Goal: Information Seeking & Learning: Learn about a topic

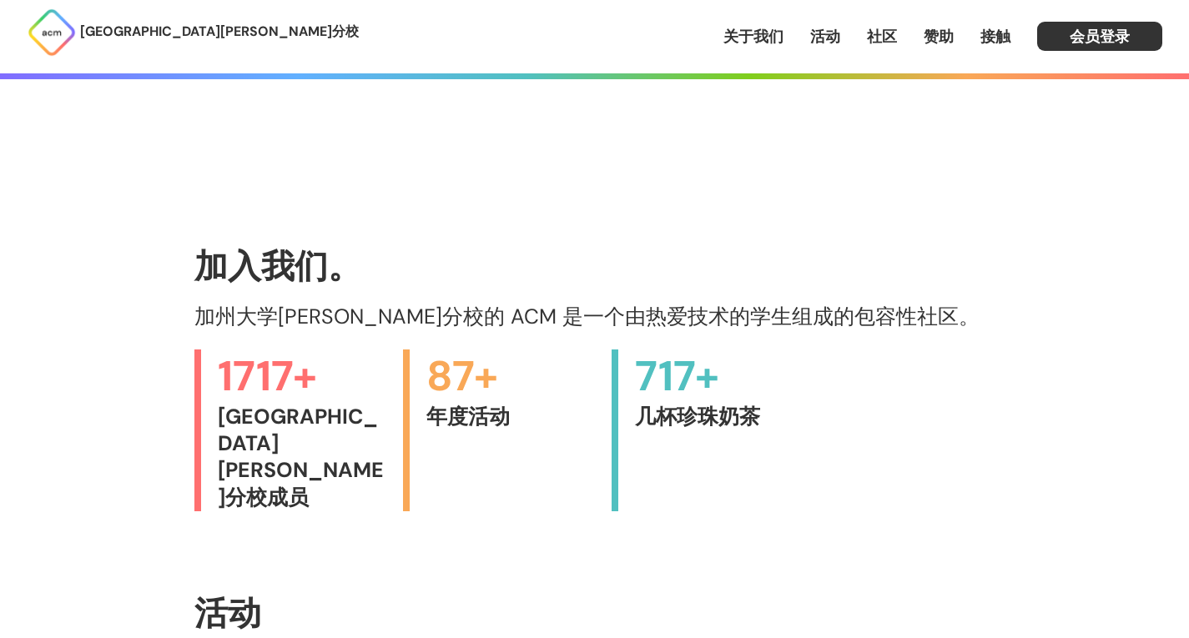
scroll to position [491, 0]
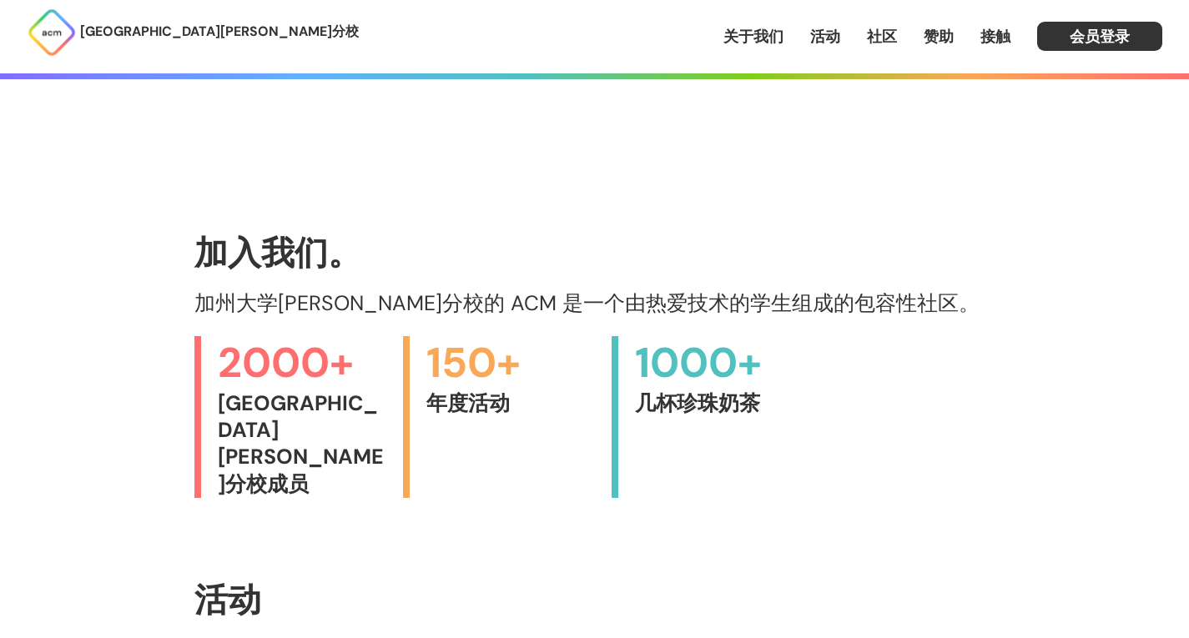
click at [430, 582] on h1 "活动" at bounding box center [594, 600] width 801 height 37
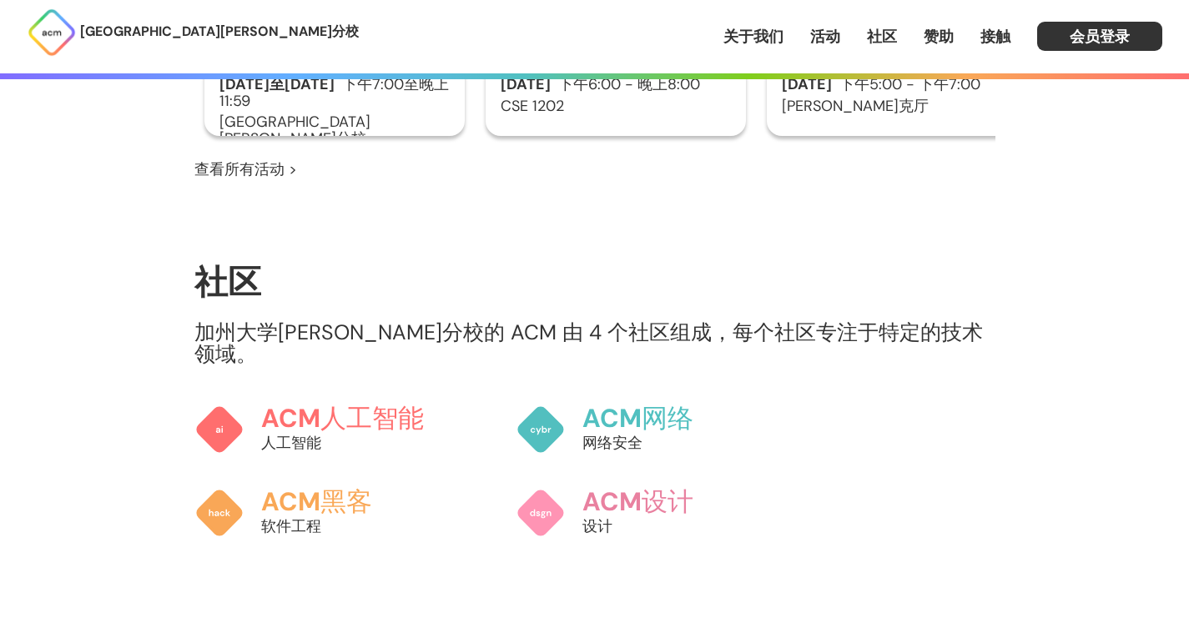
scroll to position [1263, 0]
click at [315, 400] on font "ACM" at bounding box center [289, 417] width 63 height 34
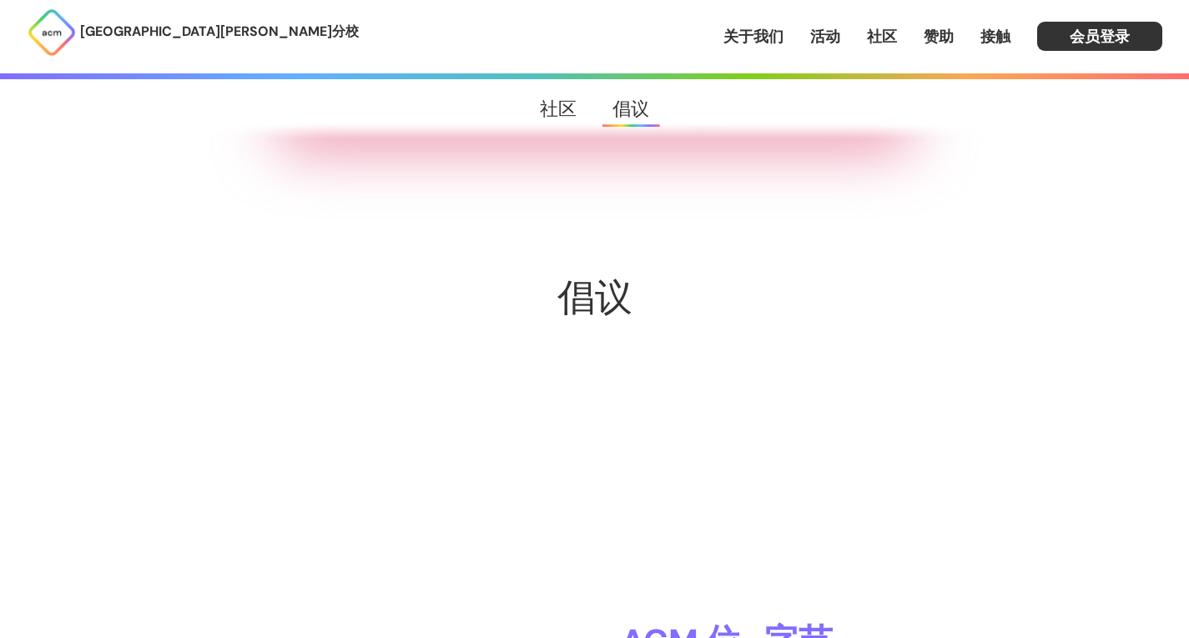
scroll to position [2714, 0]
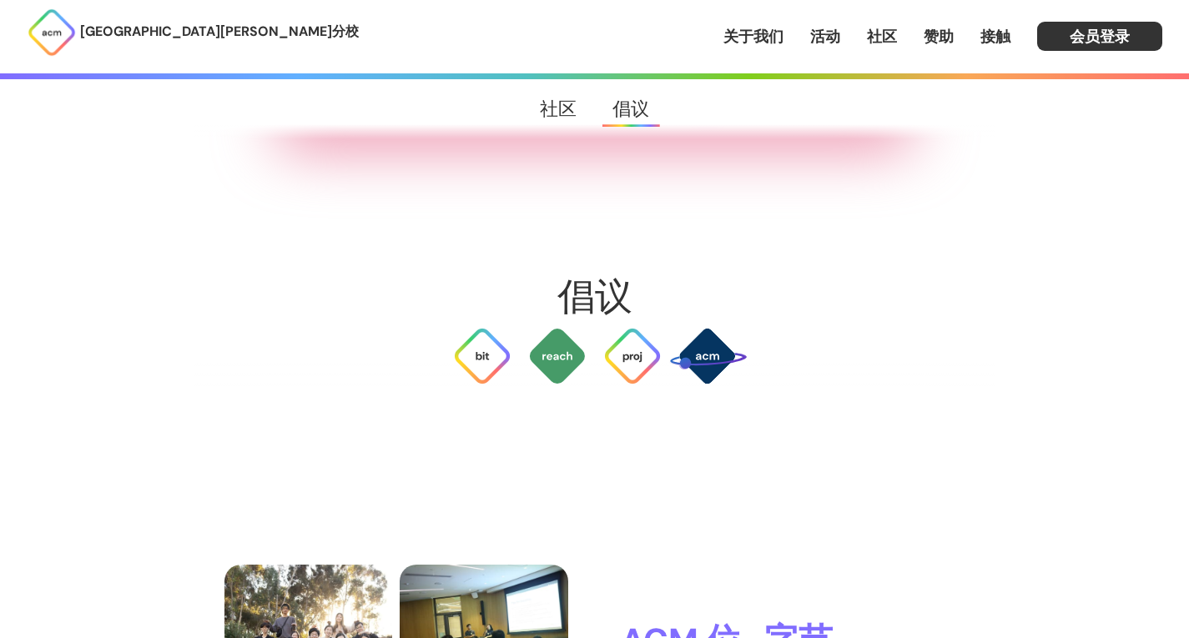
drag, startPoint x: 500, startPoint y: 535, endPoint x: 371, endPoint y: 466, distance: 146.0
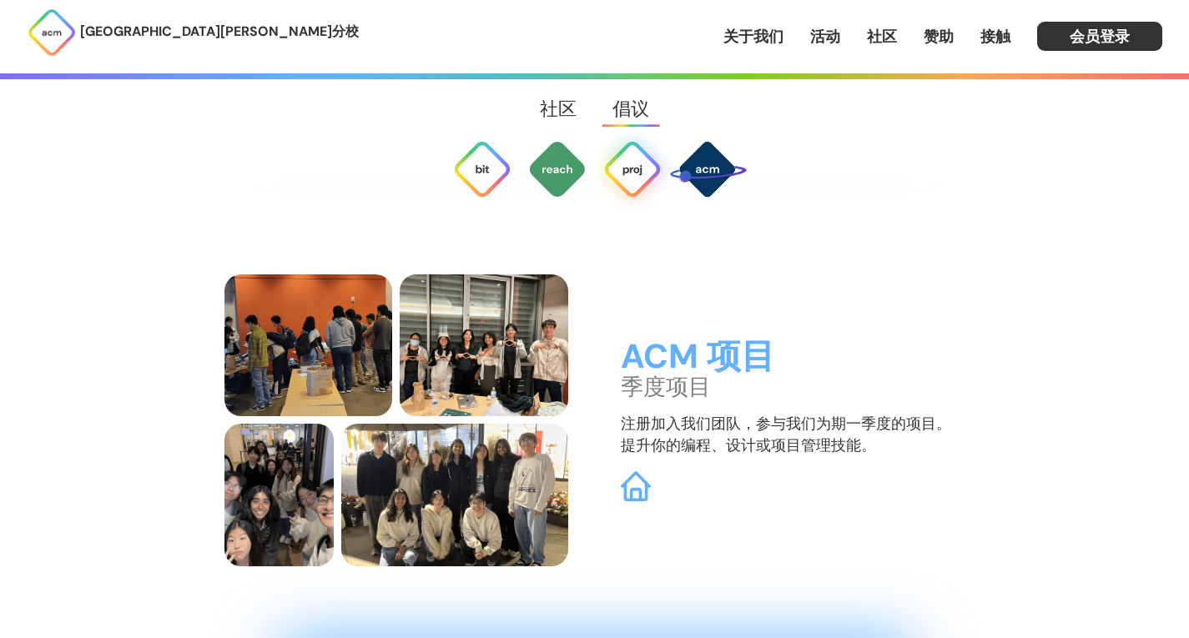
scroll to position [4122, 0]
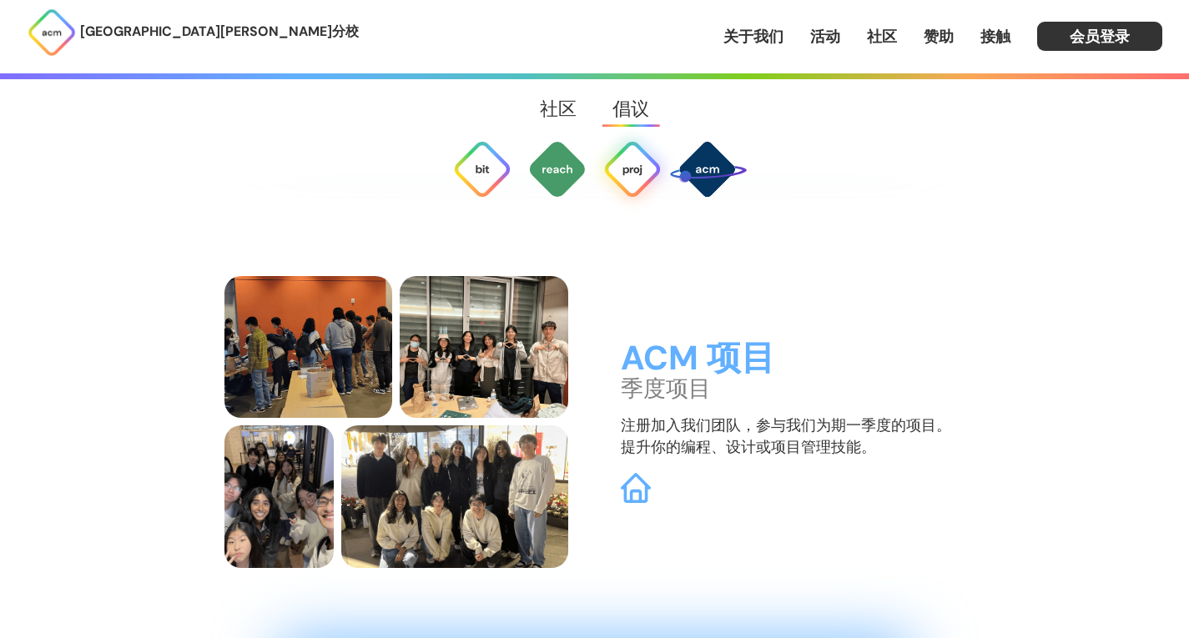
click at [665, 345] on font "ACM 项目" at bounding box center [698, 358] width 154 height 44
click at [632, 487] on div "ACM 项目 季度项目 注册加入我们团队，参与我们为期一季度的项目。提升你的编程、设计或项目管理技能。" at bounding box center [594, 422] width 741 height 292
click at [626, 478] on img at bounding box center [636, 488] width 32 height 32
click at [748, 41] on font "关于我们" at bounding box center [753, 37] width 60 height 20
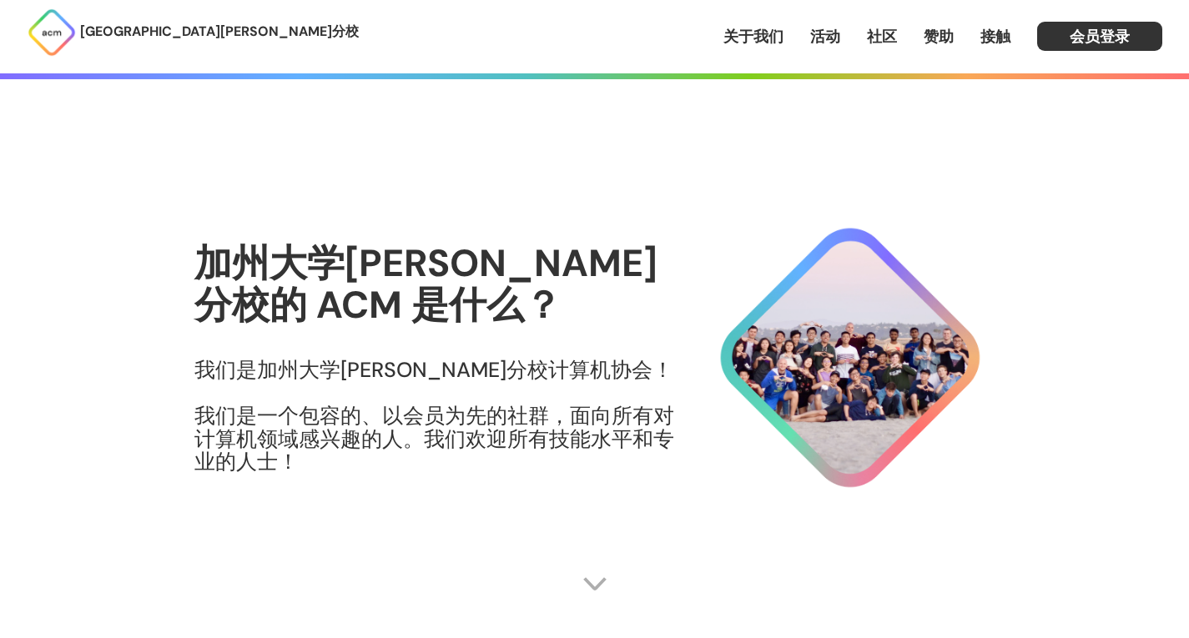
click at [829, 33] on font "活动" at bounding box center [825, 37] width 30 height 20
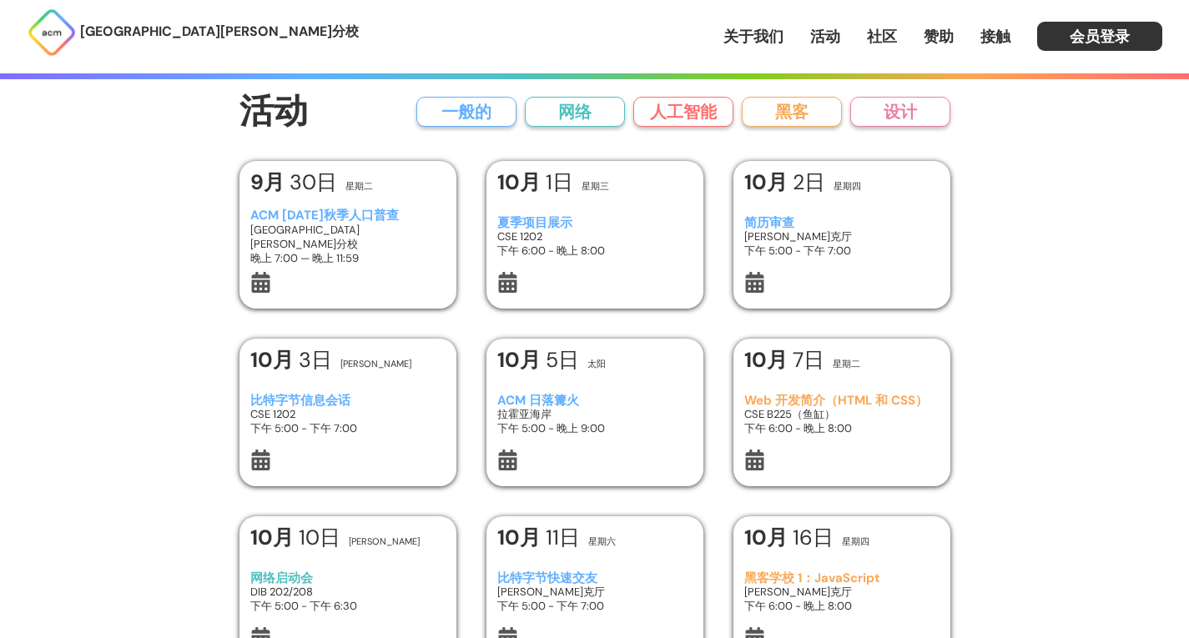
click at [779, 215] on font "简历审查" at bounding box center [769, 222] width 50 height 17
click at [486, 116] on font "一般的" at bounding box center [466, 112] width 50 height 22
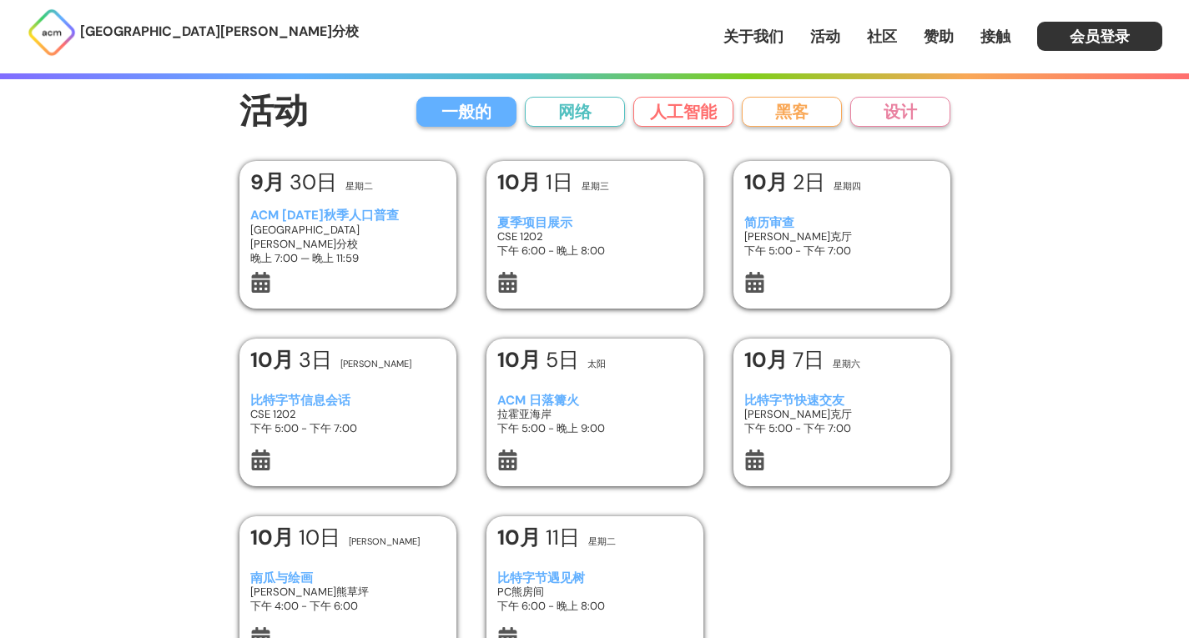
click at [576, 113] on font "网络" at bounding box center [574, 112] width 33 height 22
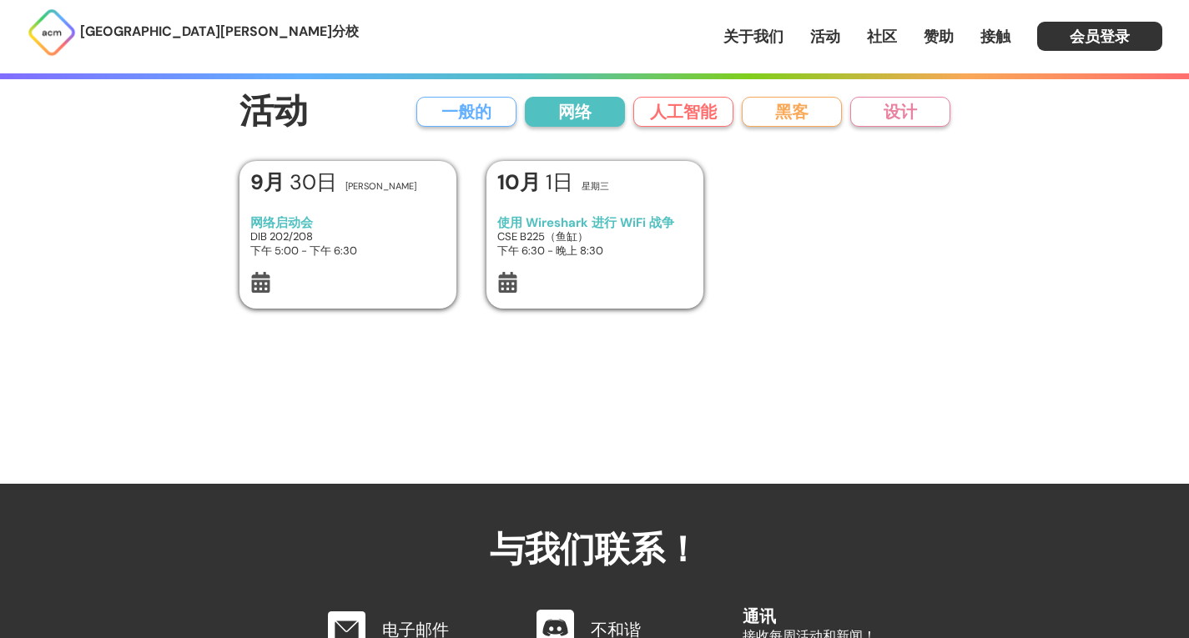
click at [667, 113] on font "人工智能" at bounding box center [683, 112] width 67 height 22
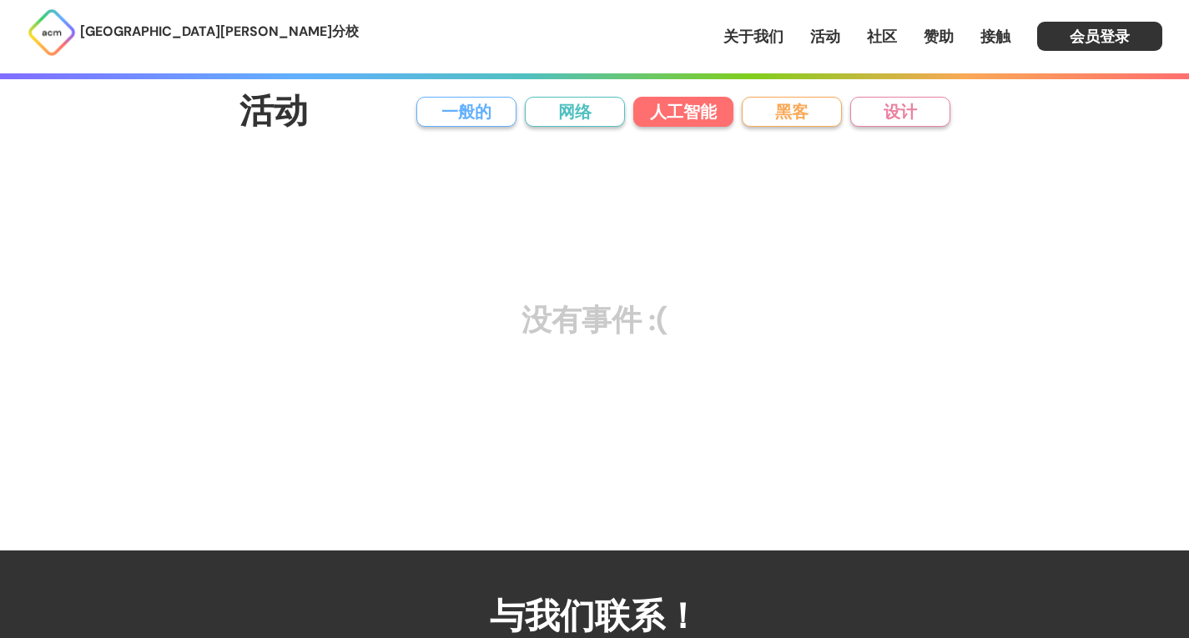
click at [786, 118] on font "黑客" at bounding box center [791, 112] width 33 height 22
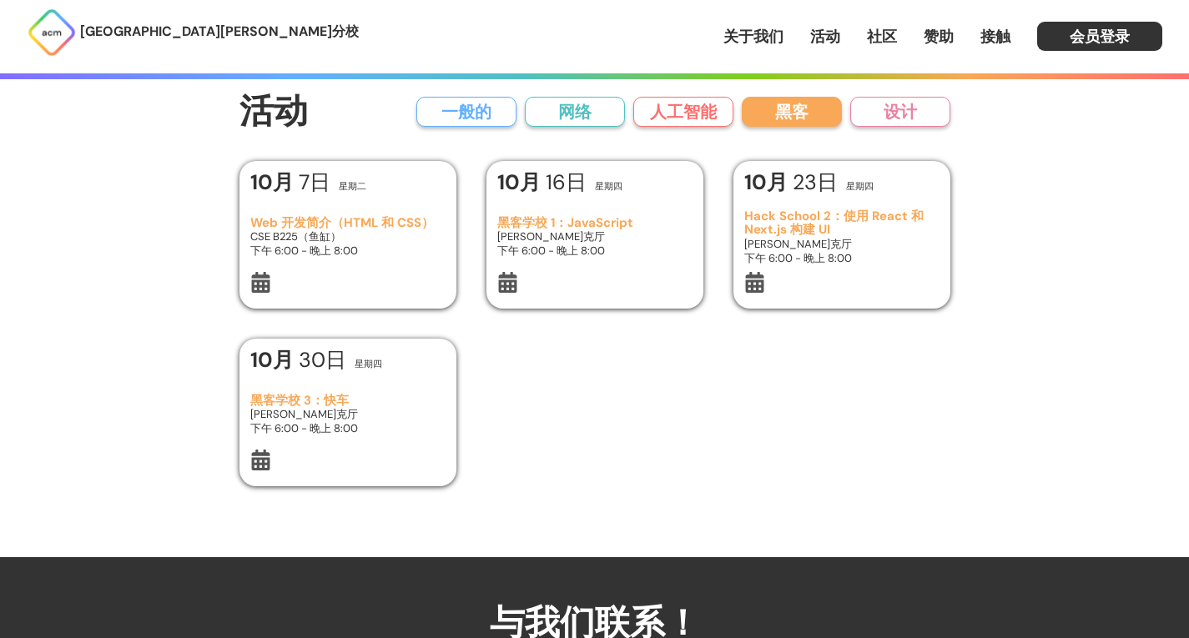
click at [869, 113] on button "设计" at bounding box center [900, 112] width 100 height 30
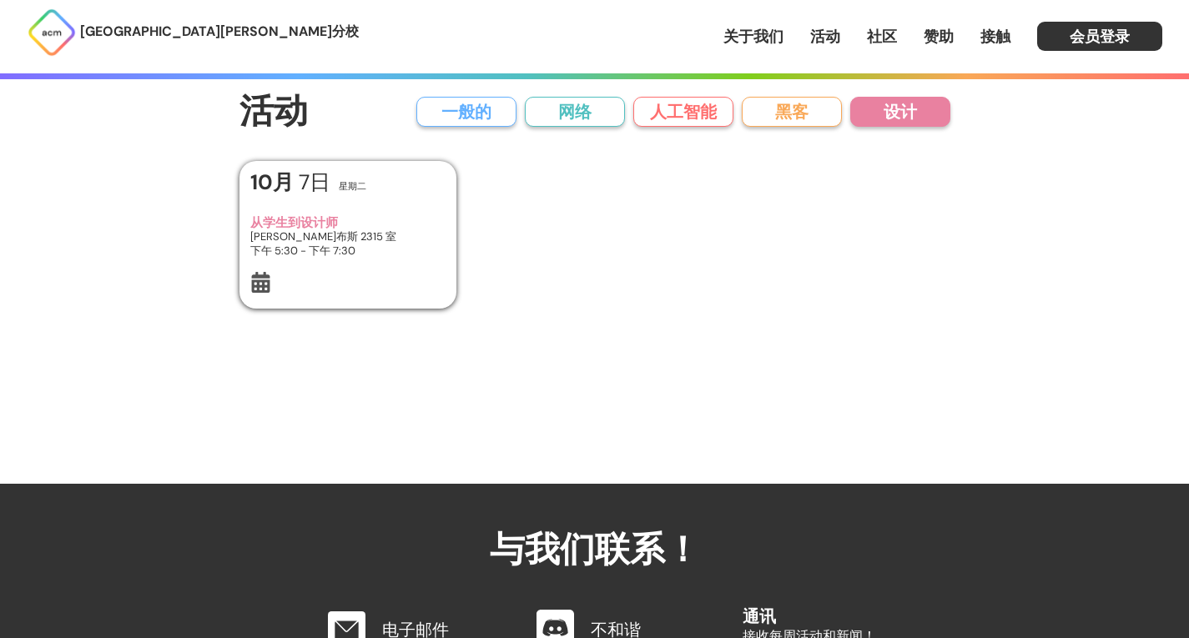
click at [809, 109] on button "黑客" at bounding box center [792, 112] width 100 height 30
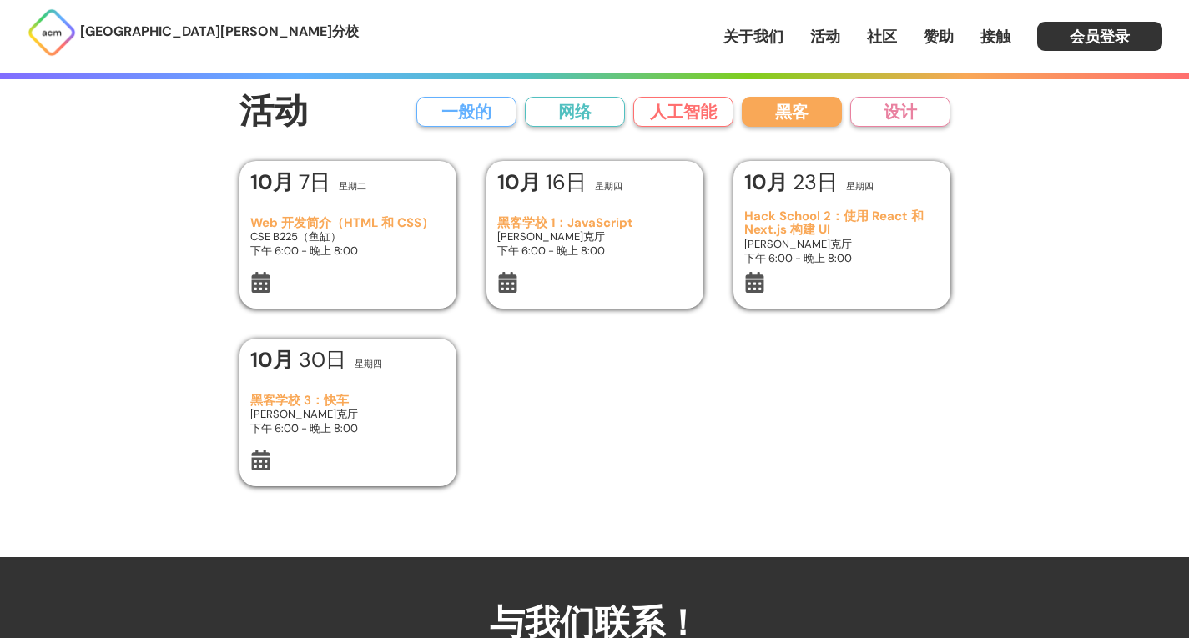
click at [571, 123] on font "网络" at bounding box center [574, 112] width 33 height 22
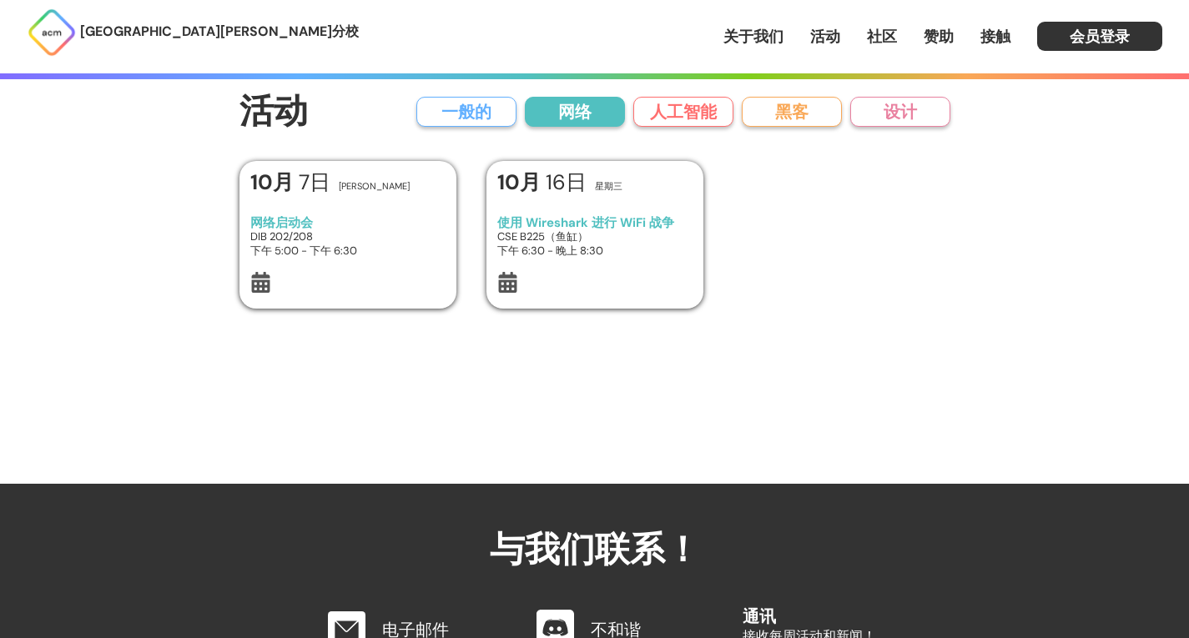
click at [781, 121] on font "黑客" at bounding box center [791, 112] width 33 height 22
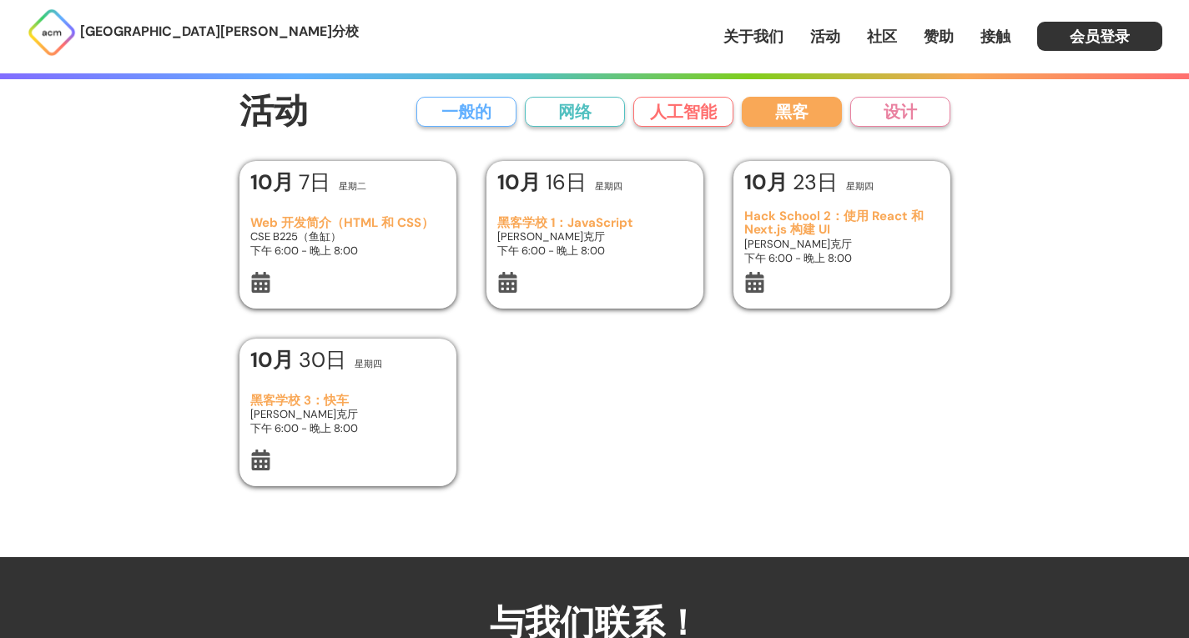
click at [884, 33] on font "社区" at bounding box center [882, 37] width 30 height 20
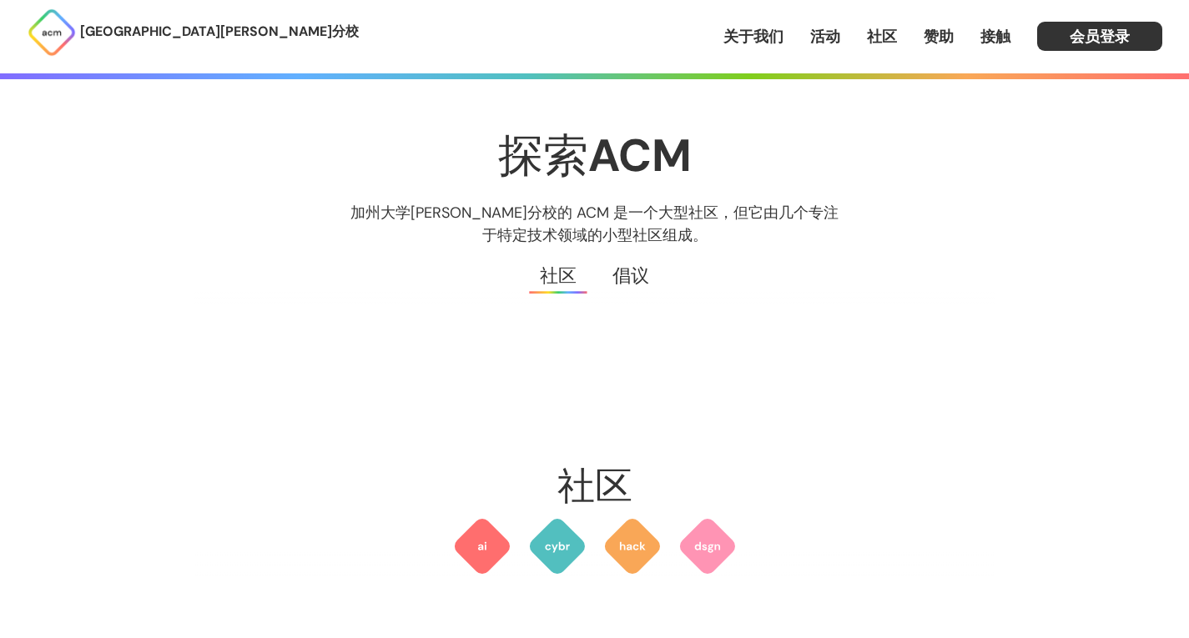
click at [940, 27] on font "赞助" at bounding box center [939, 37] width 30 height 20
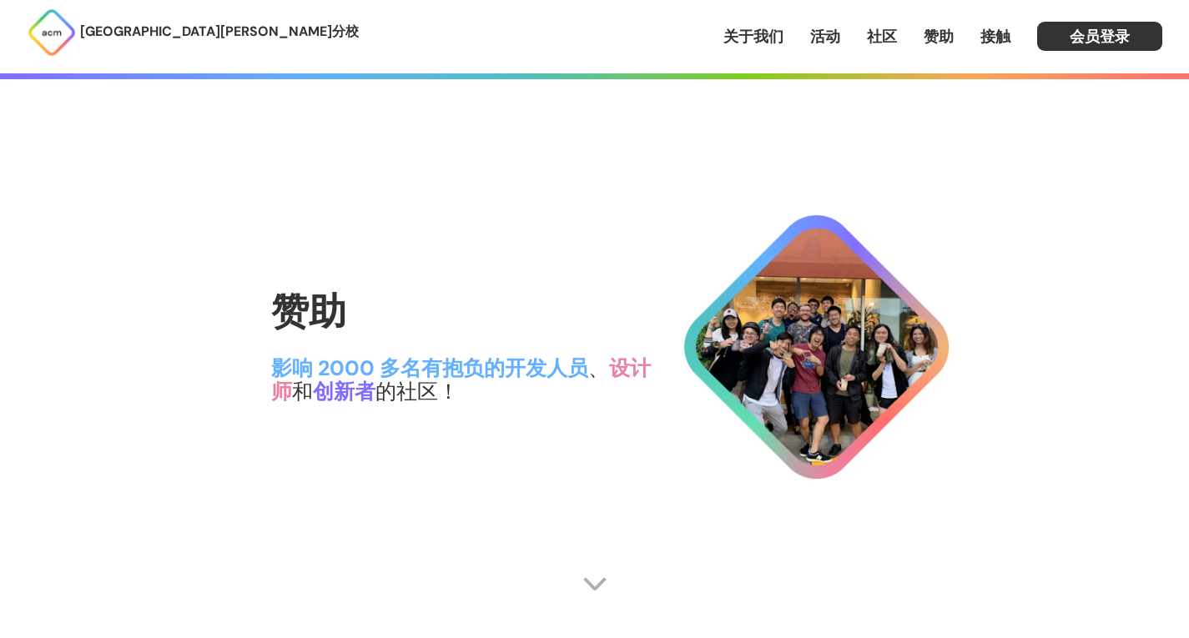
click at [995, 41] on font "接触" at bounding box center [995, 37] width 30 height 20
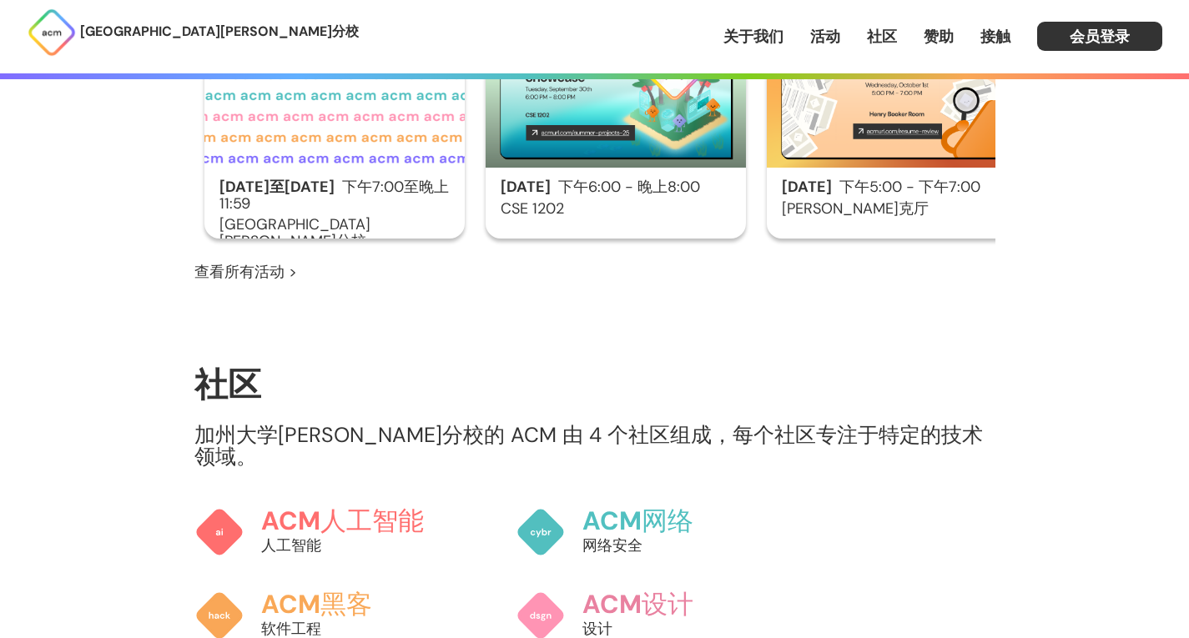
scroll to position [582, 0]
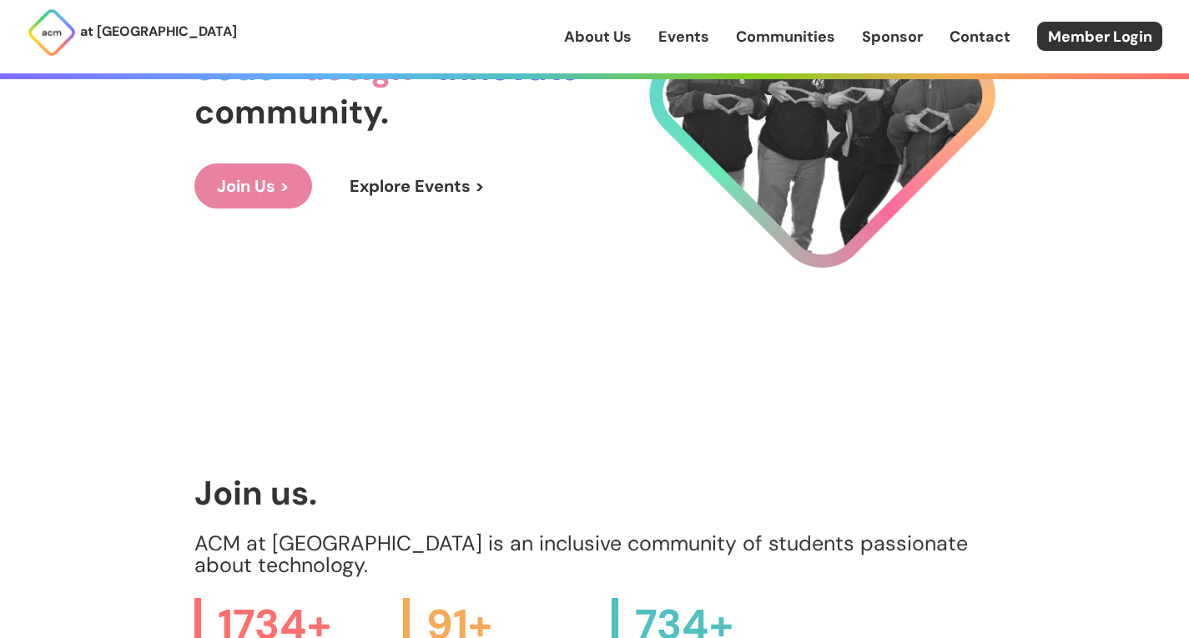
click at [410, 193] on link "Explore Events >" at bounding box center [417, 186] width 180 height 45
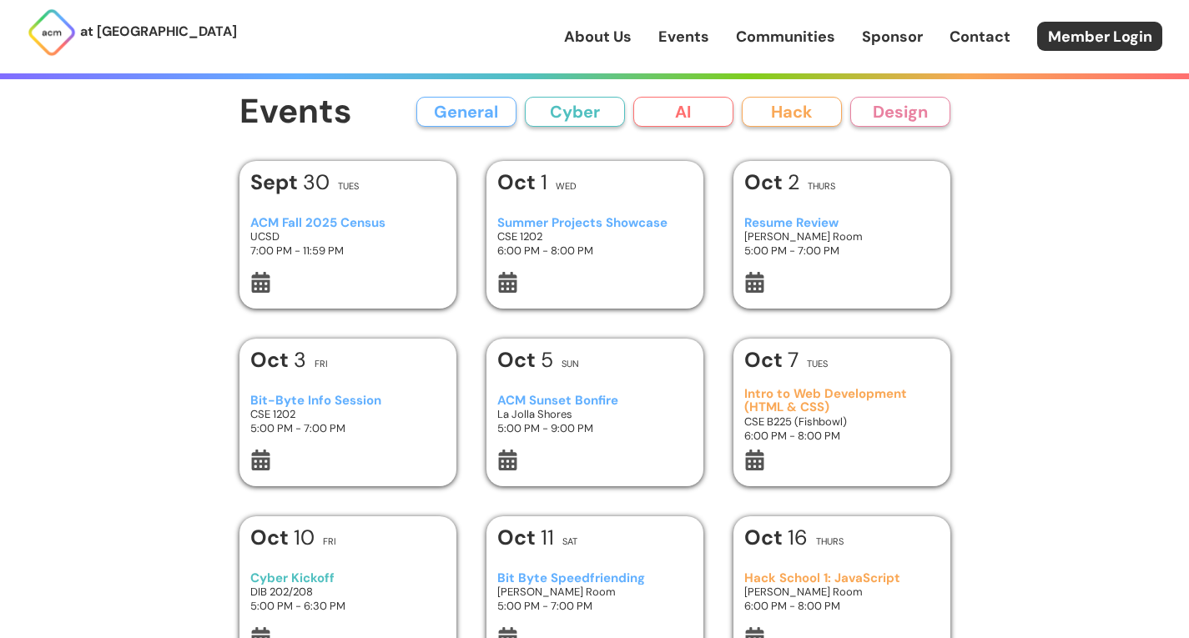
click at [465, 108] on button "General" at bounding box center [466, 112] width 100 height 30
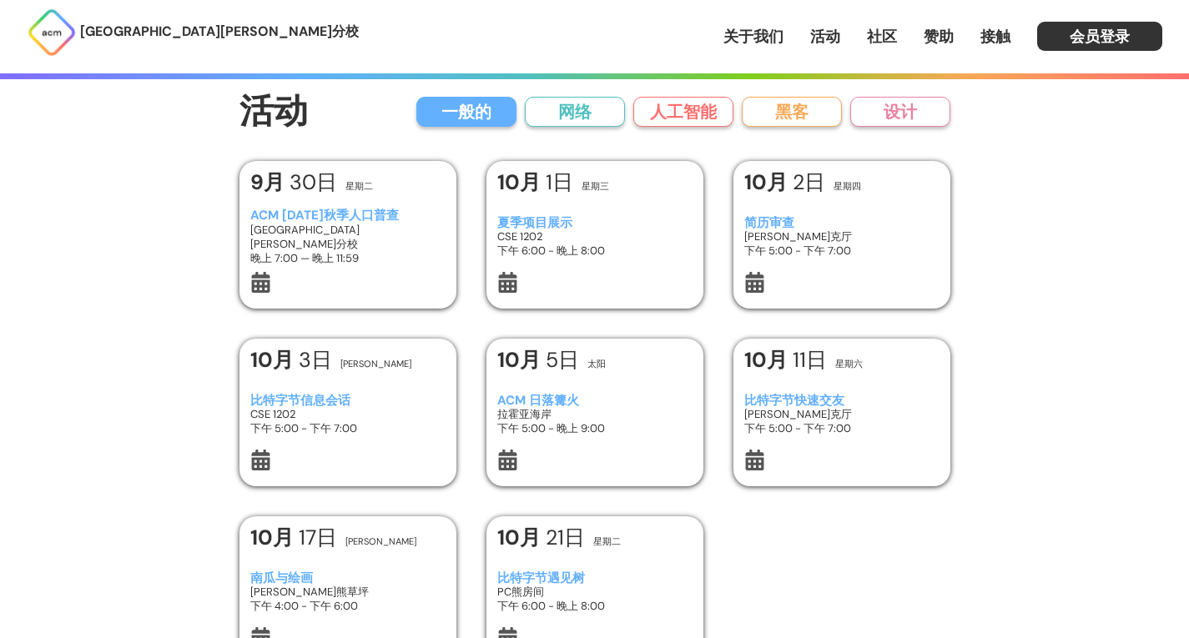
click at [698, 116] on font "人工智能" at bounding box center [683, 112] width 67 height 22
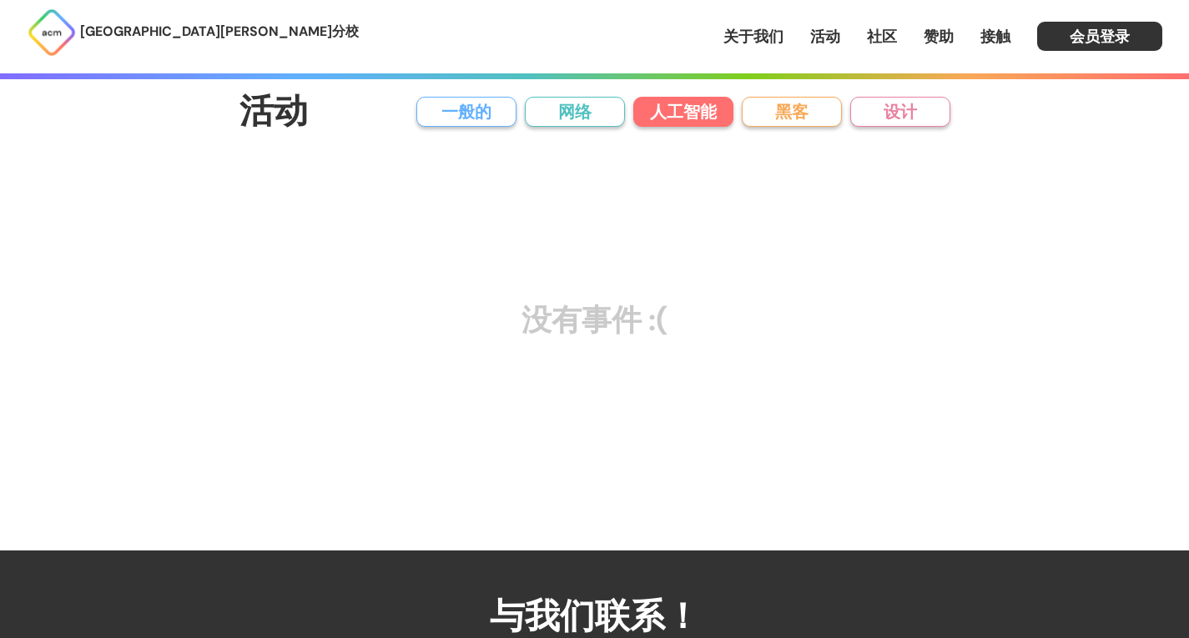
click at [763, 115] on button "黑客" at bounding box center [792, 112] width 100 height 30
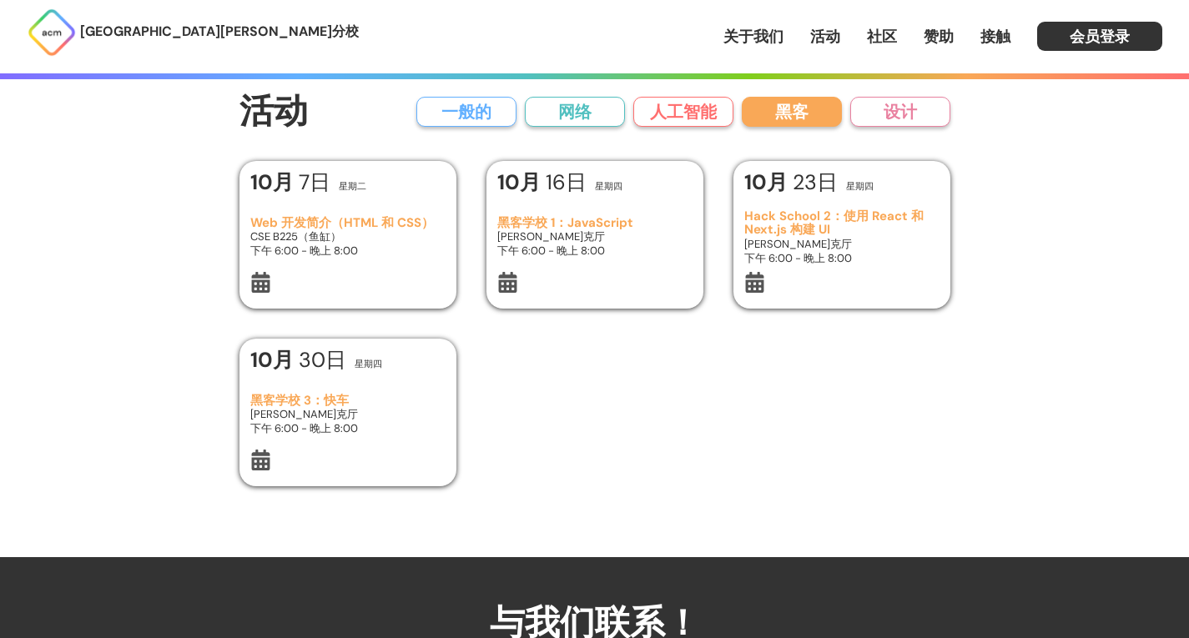
click at [484, 108] on font "一般的" at bounding box center [466, 112] width 50 height 22
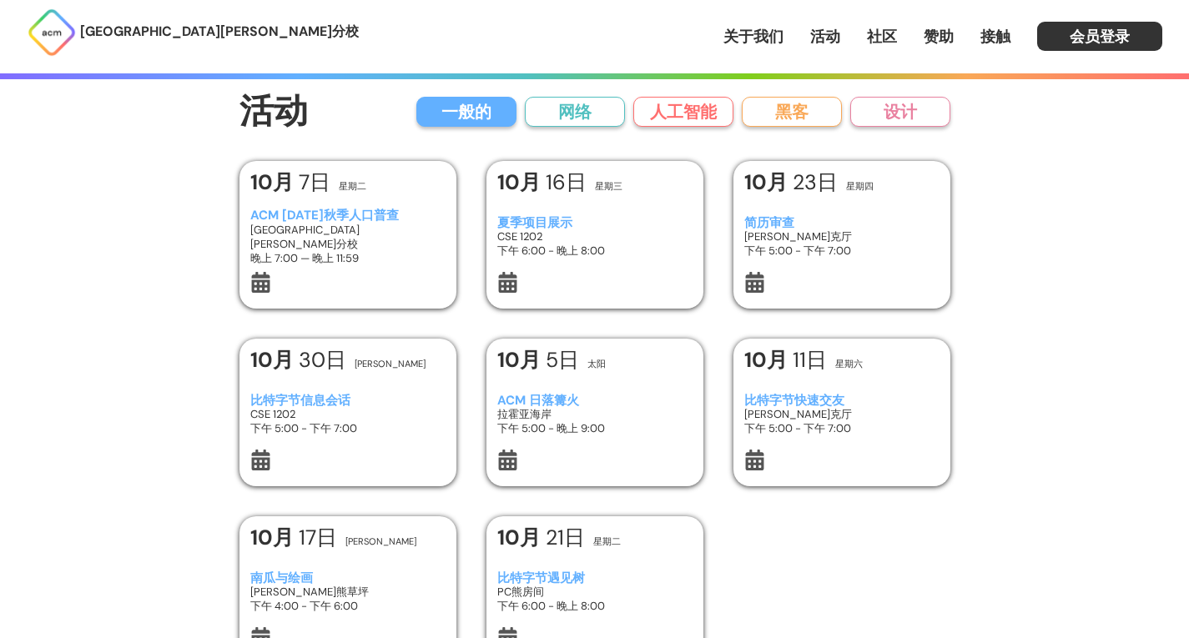
click at [318, 219] on font "ACM [DATE]秋季人口普查" at bounding box center [324, 215] width 149 height 17
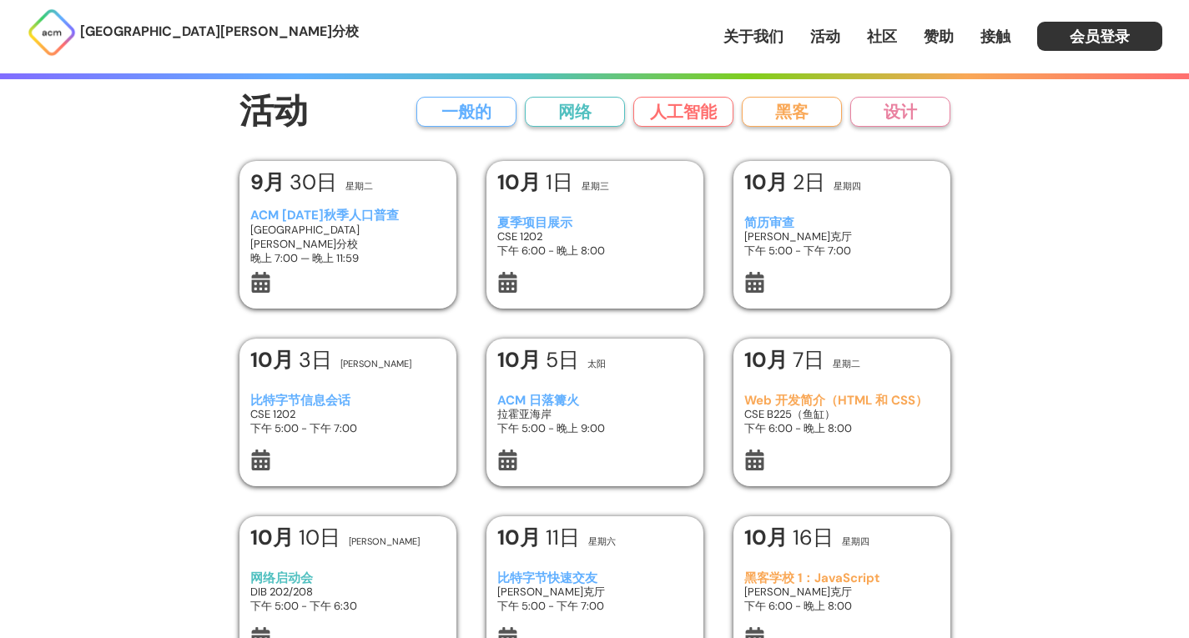
click at [533, 220] on font "夏季项目展示" at bounding box center [534, 222] width 75 height 17
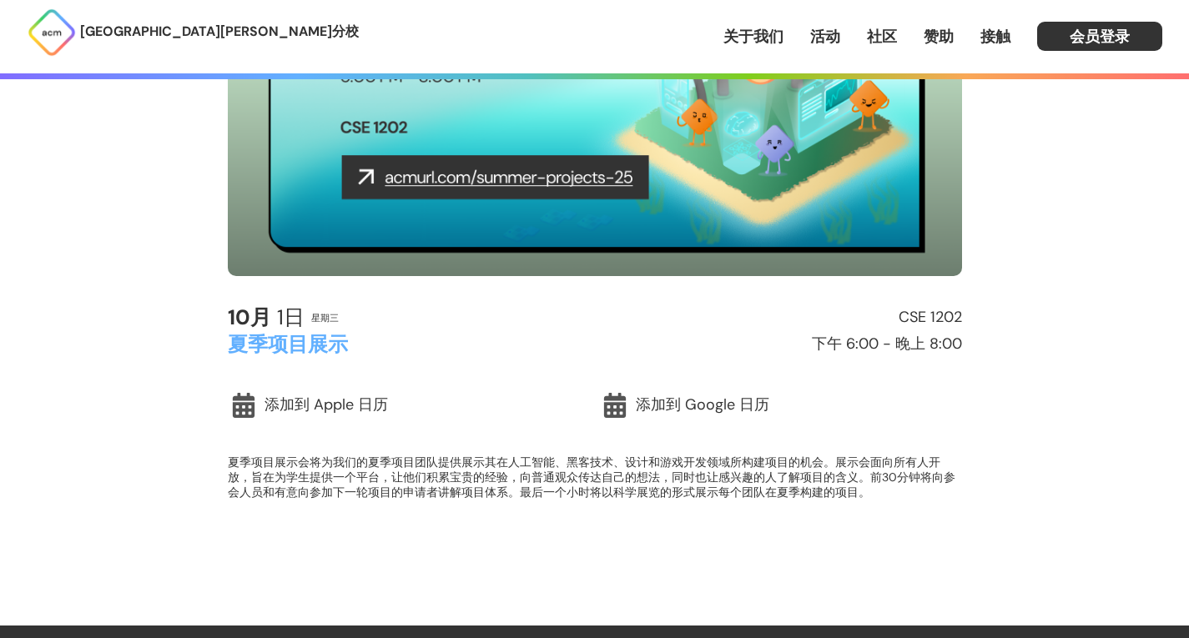
scroll to position [305, 0]
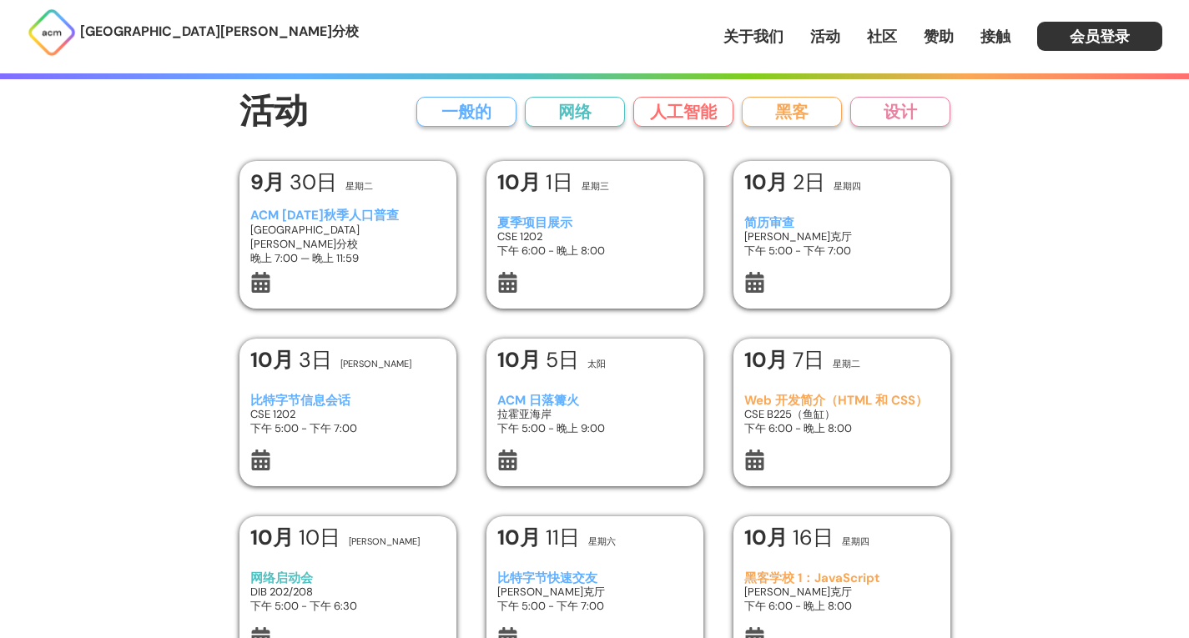
click at [552, 185] on font "1日" at bounding box center [560, 183] width 28 height 28
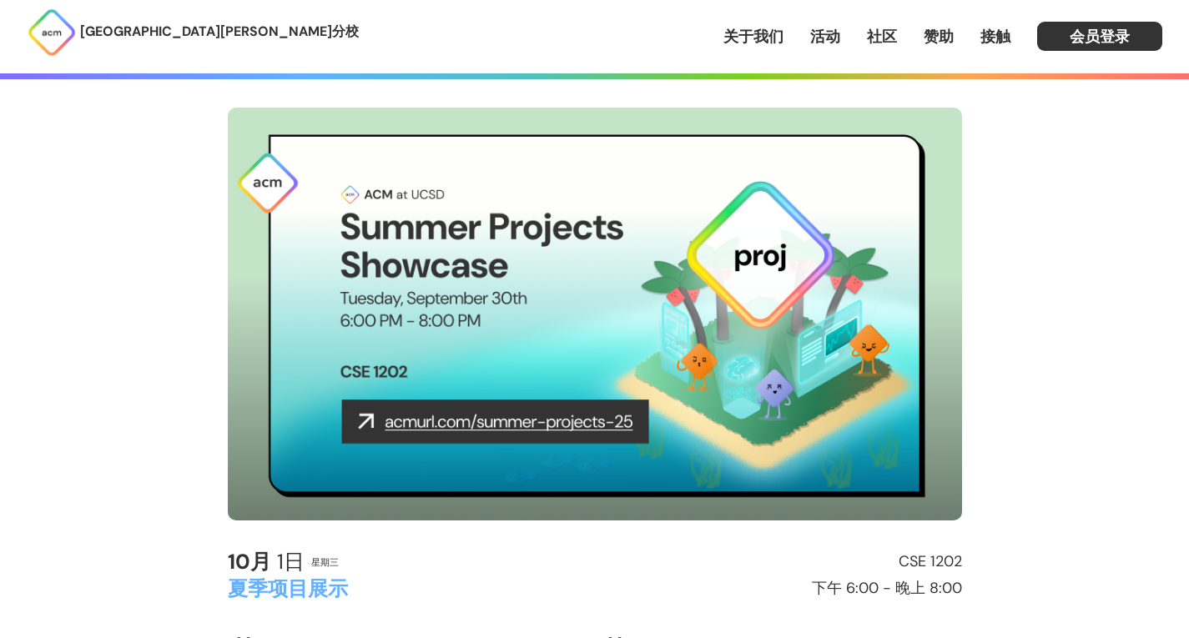
scroll to position [73, 0]
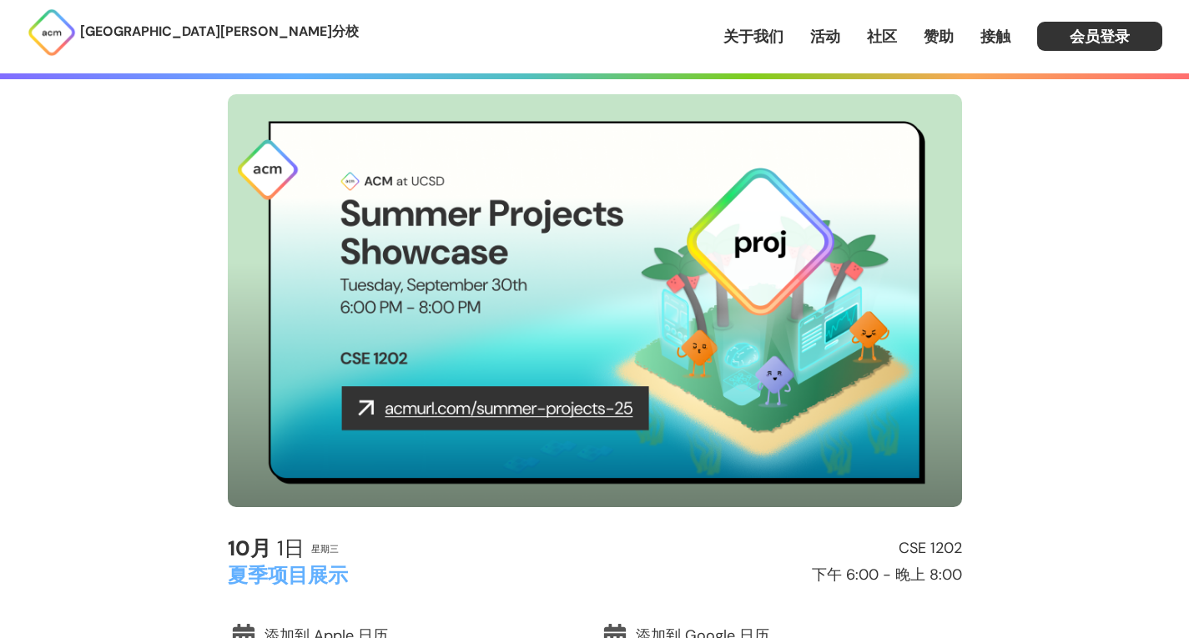
click at [512, 412] on img at bounding box center [595, 300] width 734 height 413
click at [397, 397] on img at bounding box center [595, 300] width 734 height 413
click at [363, 412] on img at bounding box center [595, 300] width 734 height 413
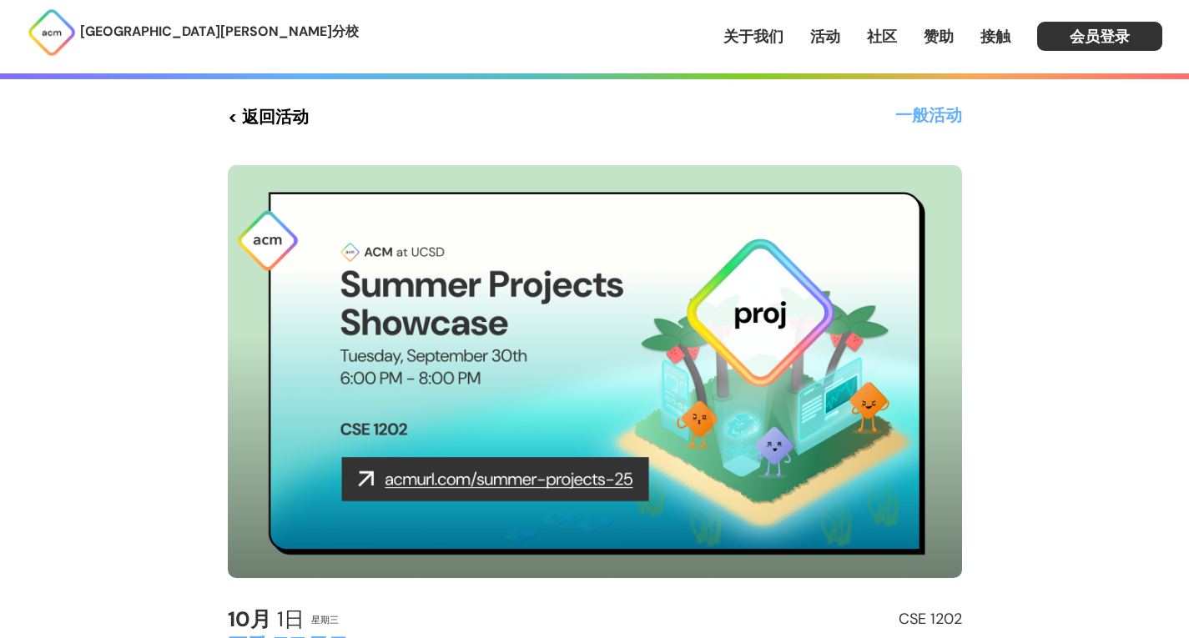
scroll to position [2, 0]
